Goal: Task Accomplishment & Management: Use online tool/utility

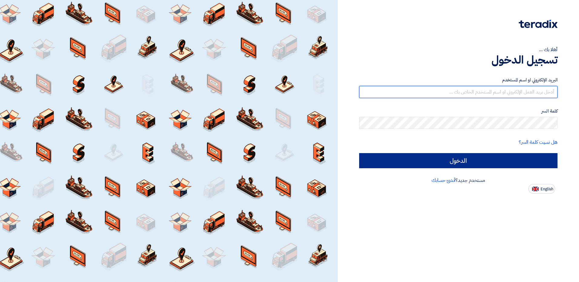
type input "[EMAIL_ADDRESS][DOMAIN_NAME]"
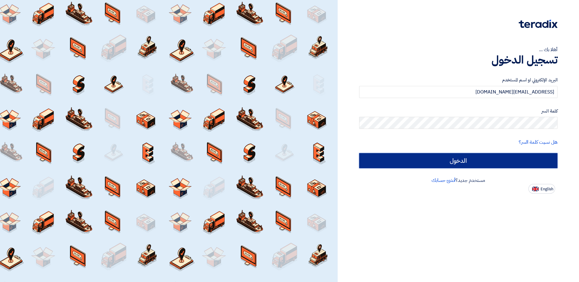
click at [503, 159] on input "الدخول" at bounding box center [458, 160] width 198 height 15
type input "Sign in"
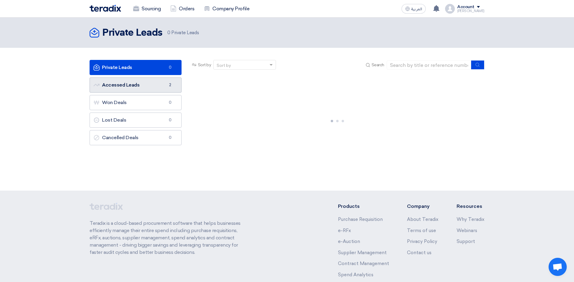
click at [171, 78] on link "Accessed Leads Accessed Leads 2" at bounding box center [136, 84] width 92 height 15
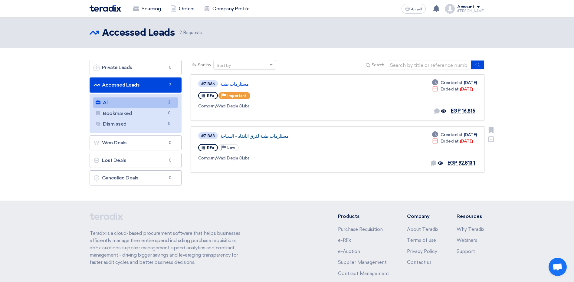
click at [251, 138] on link "مستلزمات طبية لفرق الأنفاذ - السباحة" at bounding box center [295, 135] width 151 height 5
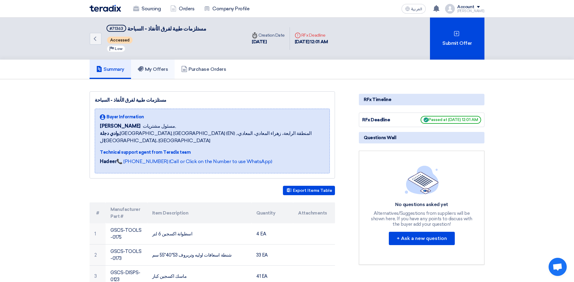
click at [160, 72] on h5 "My Offers" at bounding box center [153, 69] width 31 height 6
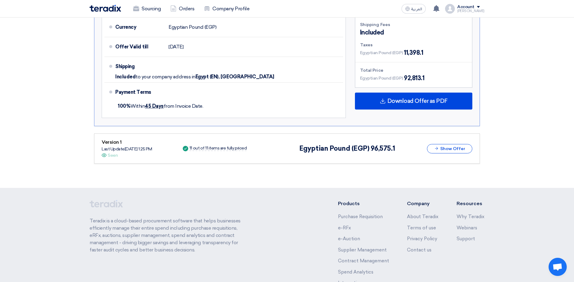
scroll to position [484, 0]
click at [456, 144] on button "Show Offer" at bounding box center [449, 148] width 45 height 9
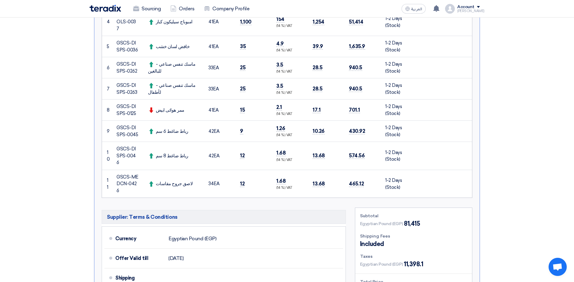
scroll to position [303, 0]
